Goal: Find specific page/section: Find specific page/section

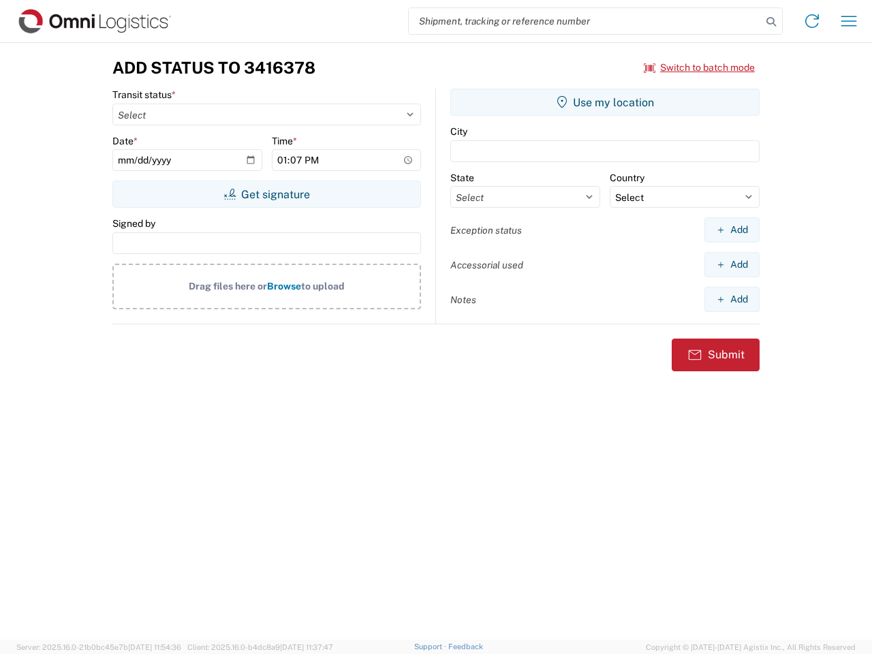
click at [585, 21] on input "search" at bounding box center [585, 21] width 353 height 26
click at [772, 22] on icon at bounding box center [771, 21] width 19 height 19
click at [812, 21] on icon at bounding box center [813, 21] width 22 height 22
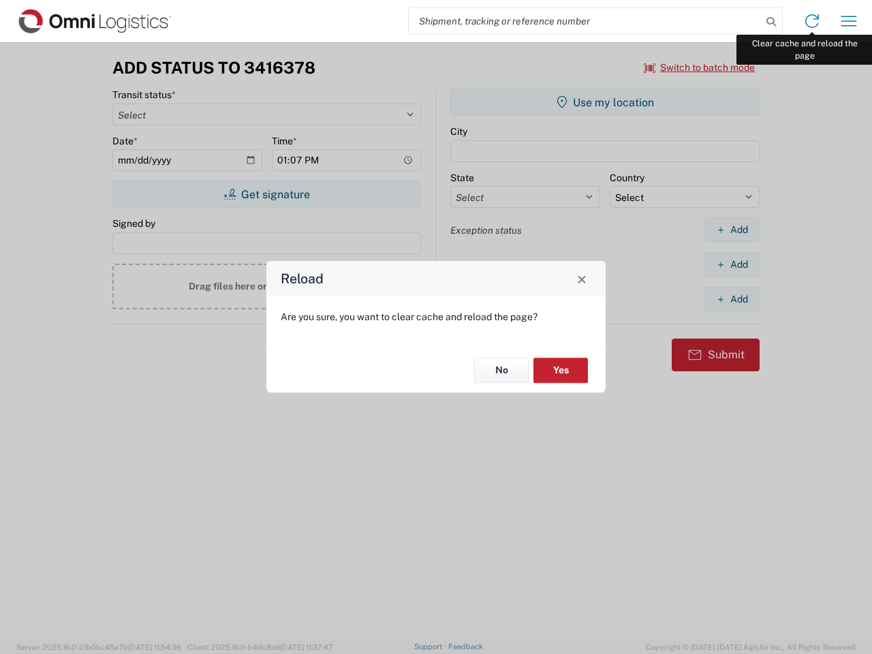
click at [849, 21] on div "Reload Are you sure, you want to clear cache and reload the page? No Yes" at bounding box center [436, 327] width 872 height 654
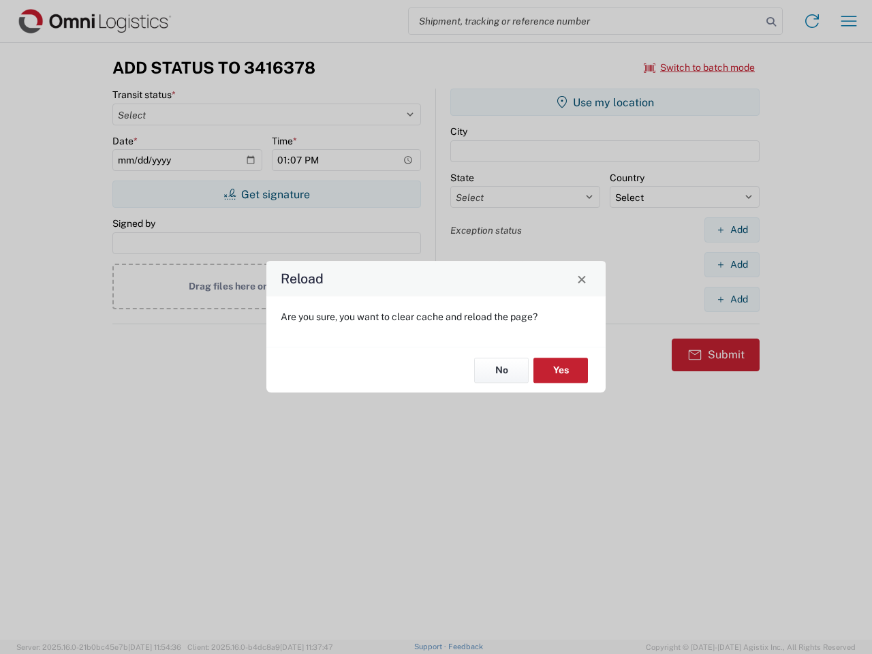
click at [700, 67] on div "Reload Are you sure, you want to clear cache and reload the page? No Yes" at bounding box center [436, 327] width 872 height 654
click at [267, 194] on div "Reload Are you sure, you want to clear cache and reload the page? No Yes" at bounding box center [436, 327] width 872 height 654
click at [605, 102] on div "Reload Are you sure, you want to clear cache and reload the page? No Yes" at bounding box center [436, 327] width 872 height 654
click at [732, 230] on div "Reload Are you sure, you want to clear cache and reload the page? No Yes" at bounding box center [436, 327] width 872 height 654
click at [732, 264] on div "Reload Are you sure, you want to clear cache and reload the page? No Yes" at bounding box center [436, 327] width 872 height 654
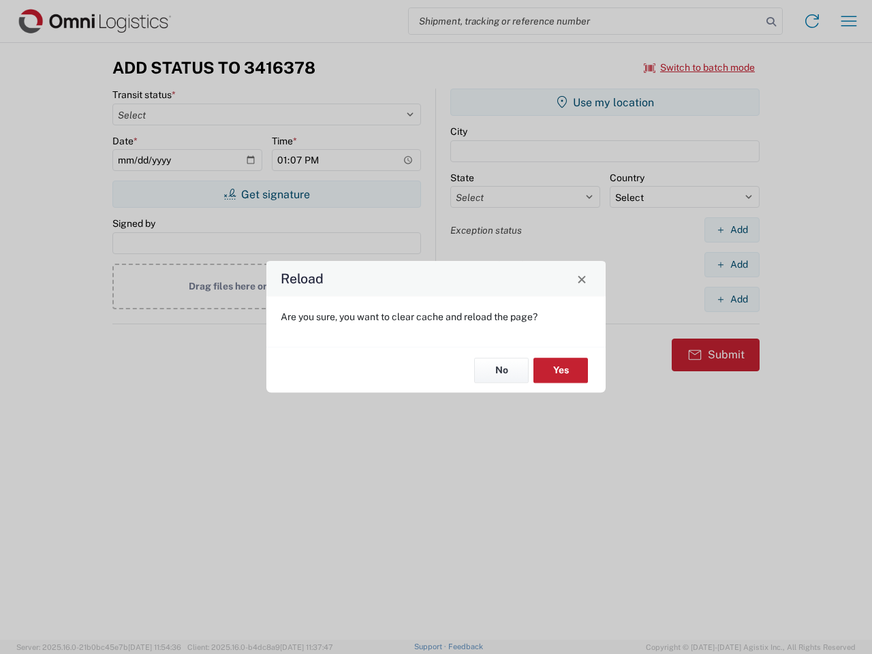
click at [732, 299] on div "Reload Are you sure, you want to clear cache and reload the page? No Yes" at bounding box center [436, 327] width 872 height 654
